Goal: Use online tool/utility

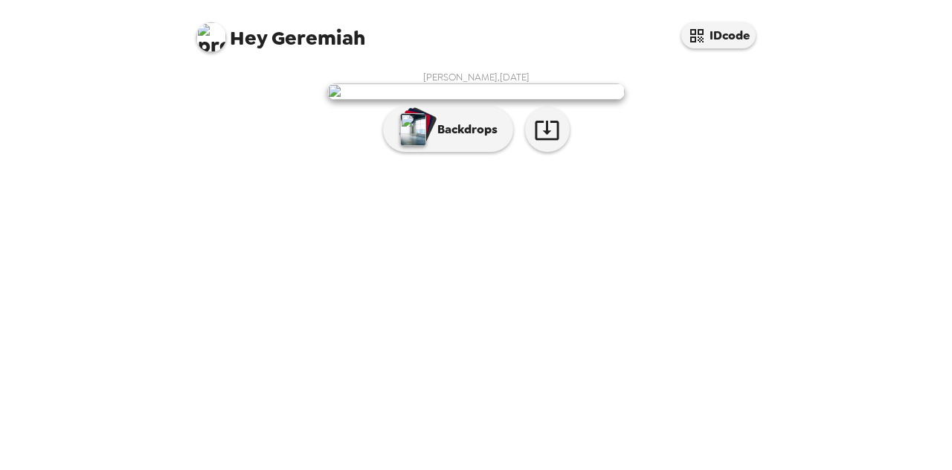
scroll to position [67, 0]
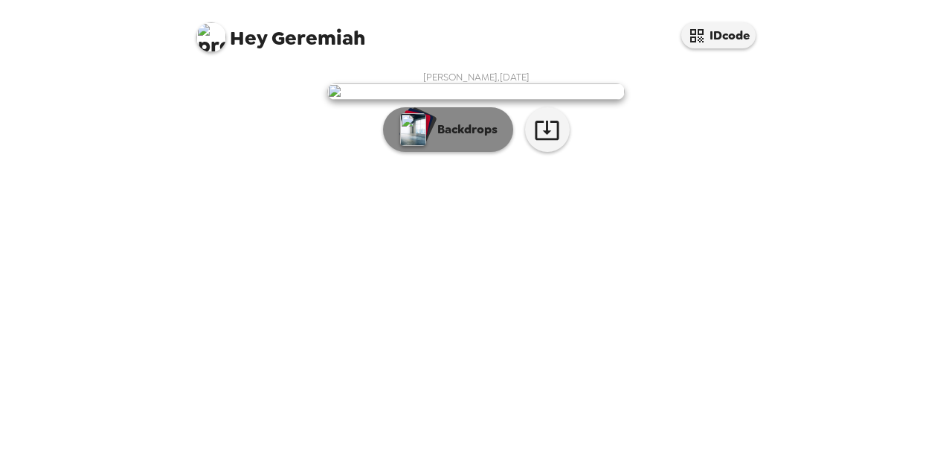
click at [433, 138] on p "Backdrops" at bounding box center [464, 130] width 68 height 18
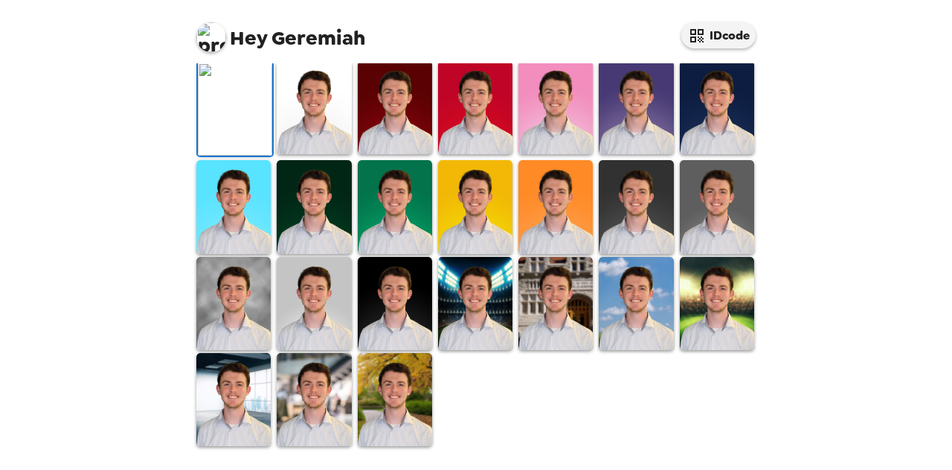
scroll to position [216, 0]
click at [338, 154] on img at bounding box center [314, 107] width 74 height 93
